Goal: Task Accomplishment & Management: Use online tool/utility

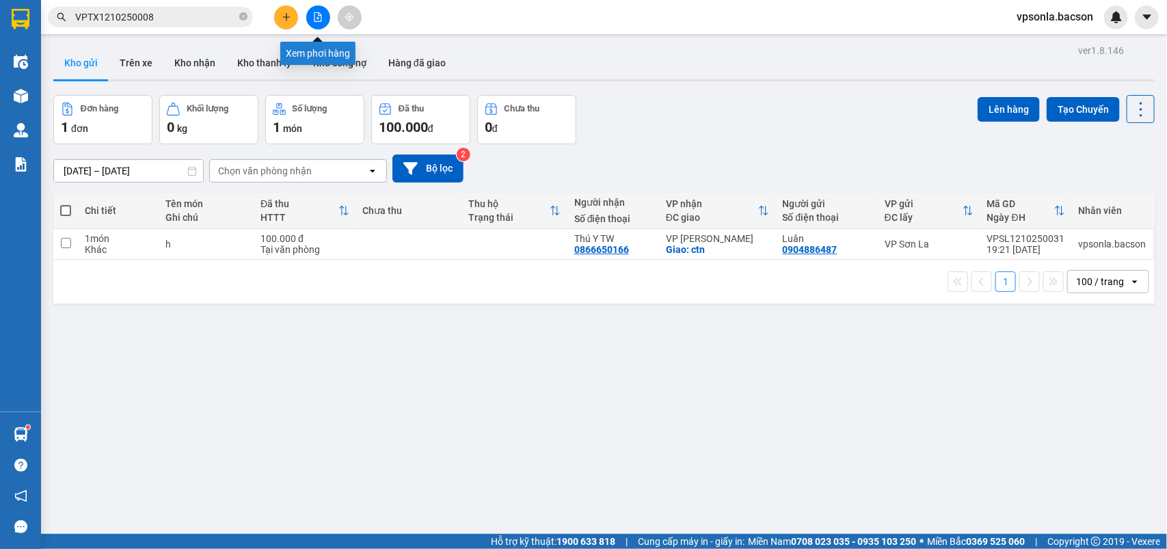
click at [314, 17] on icon "file-add" at bounding box center [318, 17] width 8 height 10
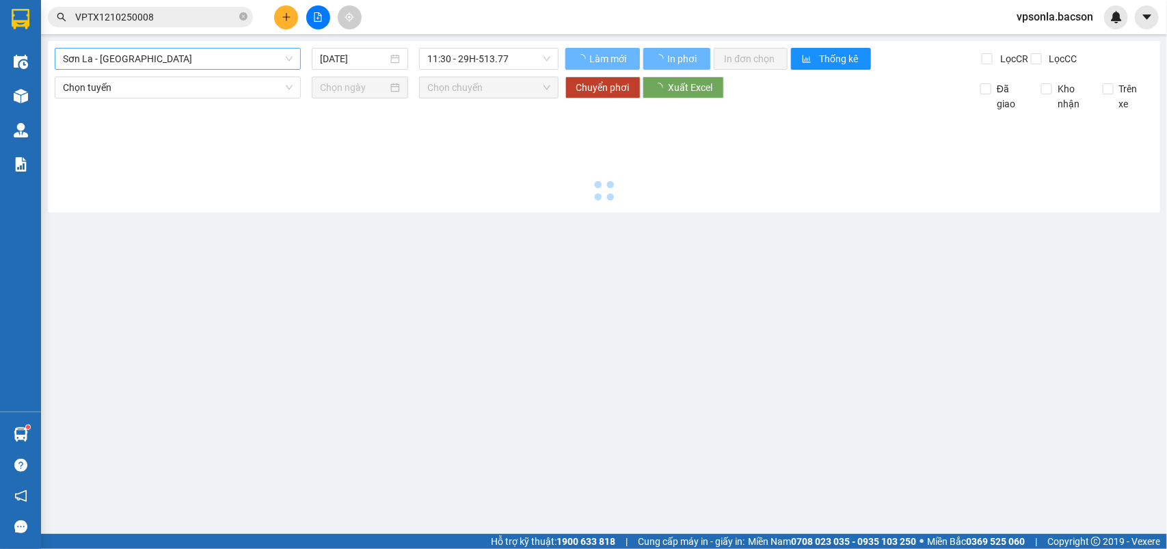
click at [220, 60] on span "Sơn La - [GEOGRAPHIC_DATA]" at bounding box center [178, 59] width 230 height 21
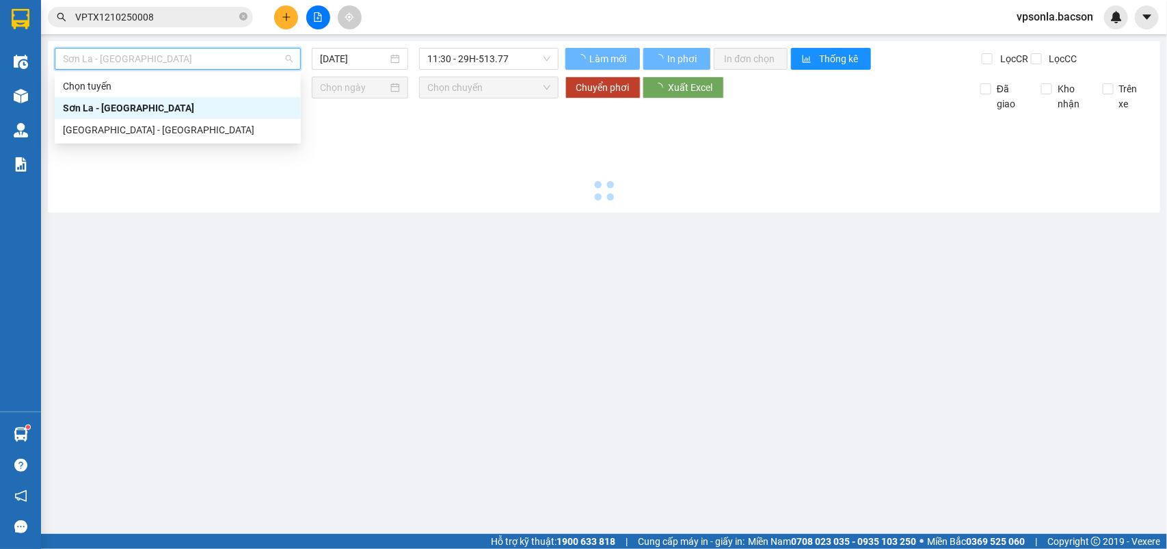
type input "[DATE]"
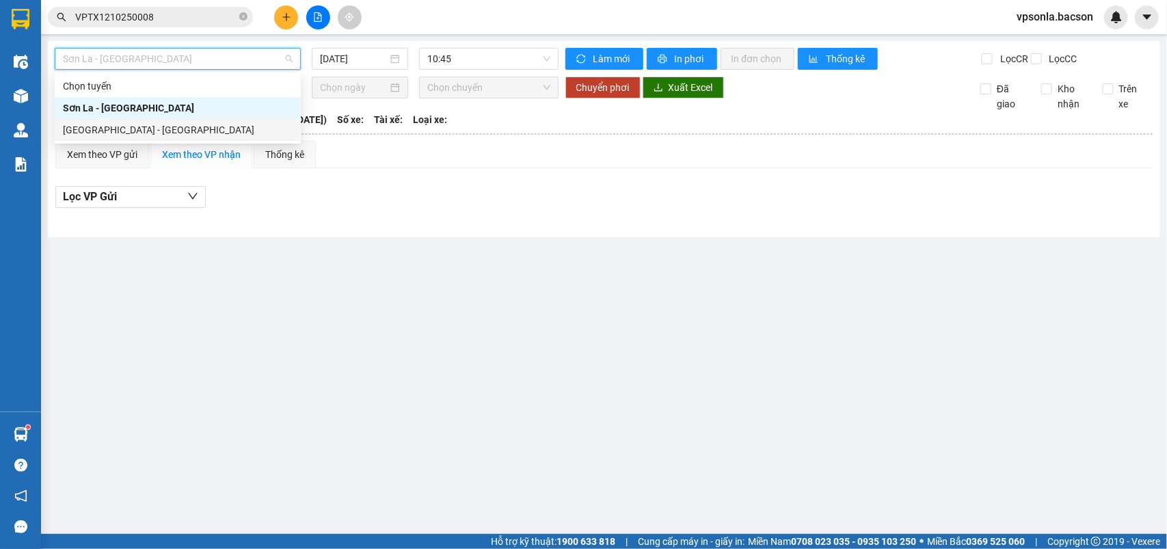
click at [113, 128] on div "[GEOGRAPHIC_DATA] - [GEOGRAPHIC_DATA]" at bounding box center [178, 129] width 230 height 15
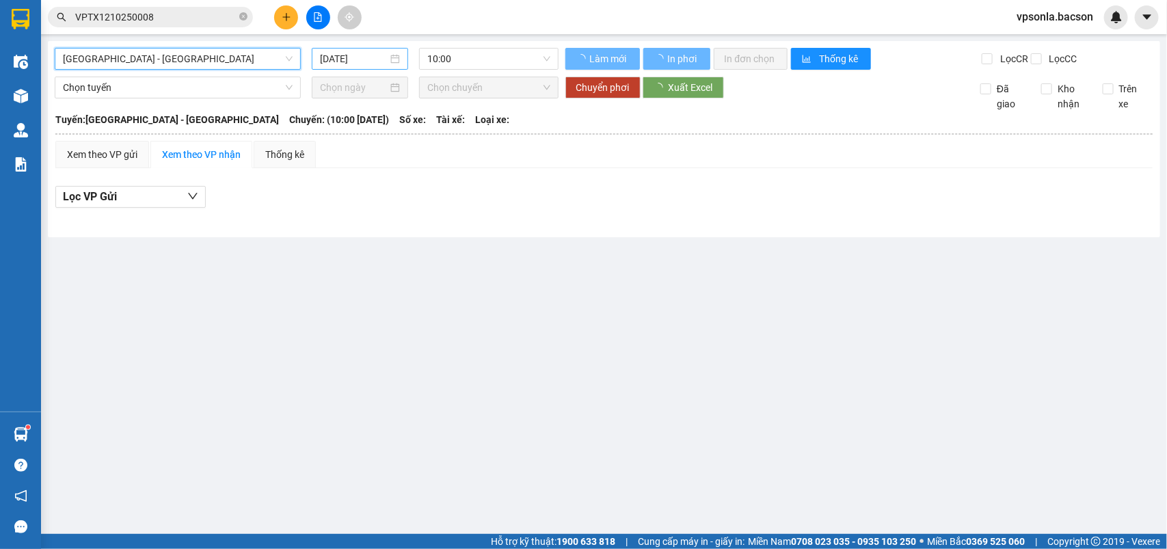
click at [357, 58] on input "[DATE]" at bounding box center [354, 58] width 68 height 15
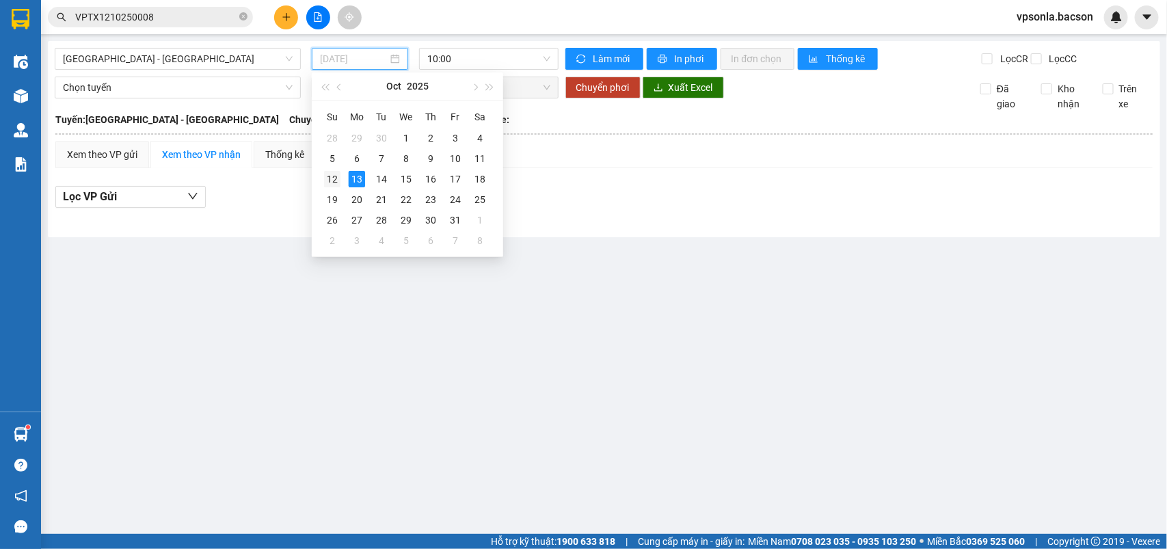
click at [331, 180] on div "12" at bounding box center [332, 179] width 16 height 16
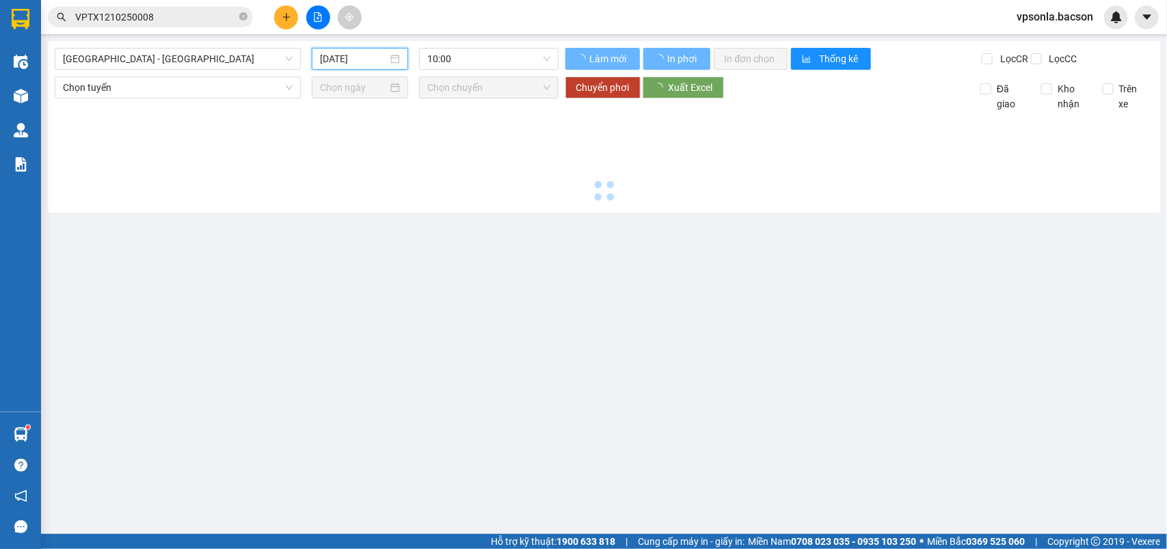
type input "[DATE]"
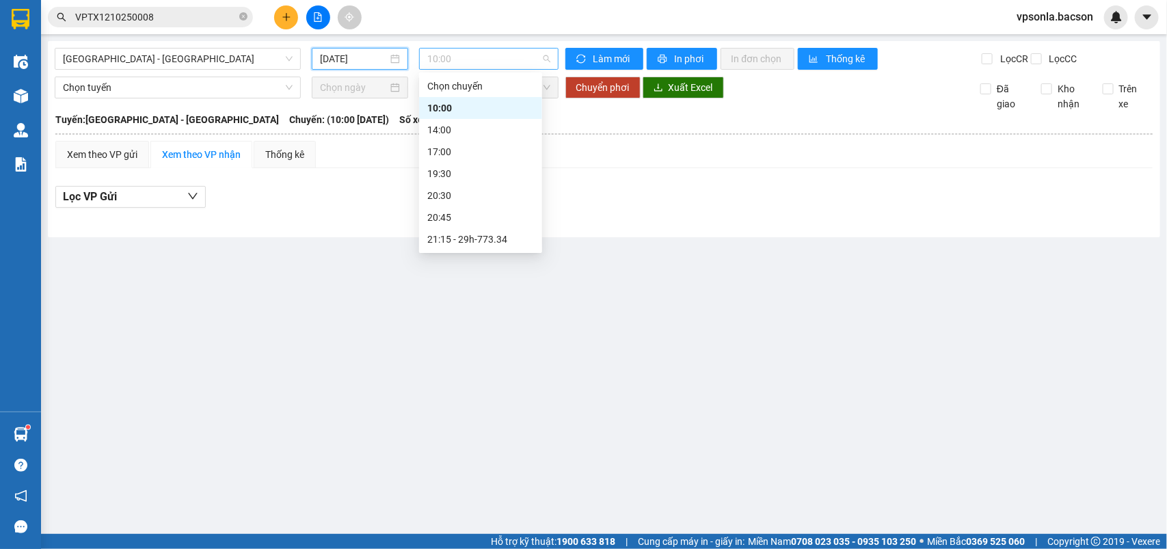
click at [547, 59] on span "10:00" at bounding box center [488, 59] width 122 height 21
click at [470, 239] on div "23:00 - 29h-773.34" at bounding box center [480, 239] width 107 height 15
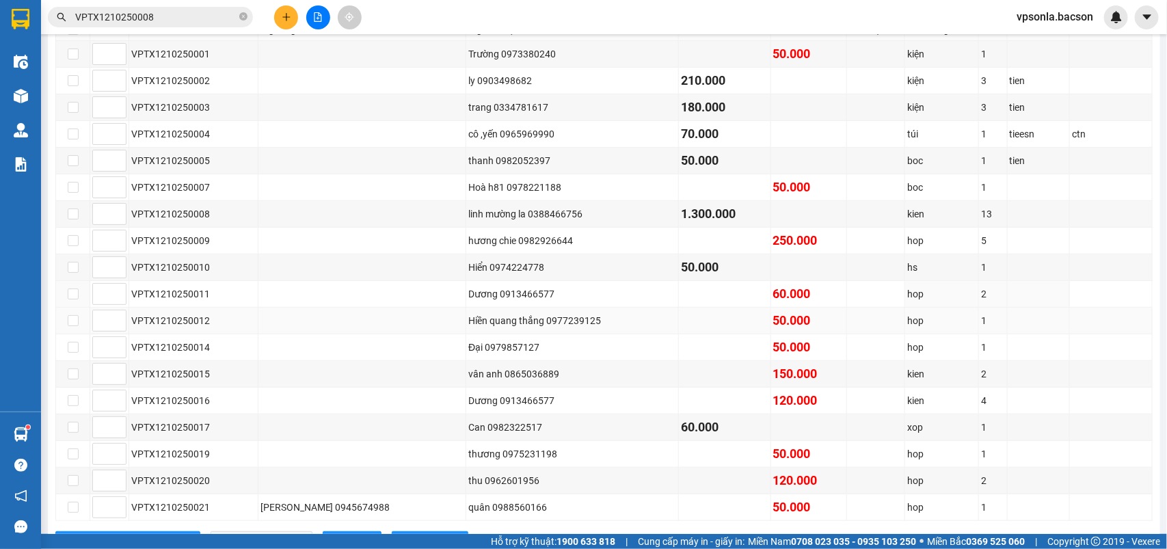
scroll to position [336, 0]
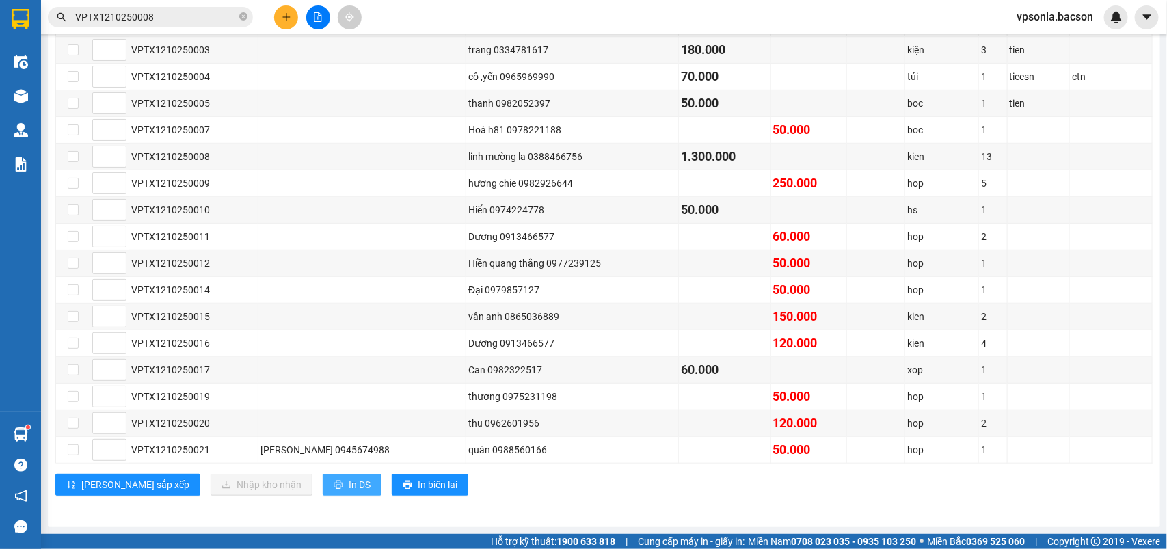
click at [349, 491] on span "In DS" at bounding box center [360, 484] width 22 height 15
